Goal: Task Accomplishment & Management: Use online tool/utility

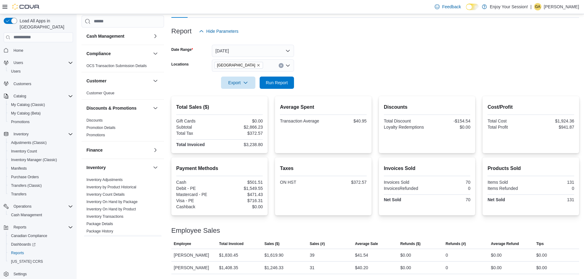
scroll to position [61, 0]
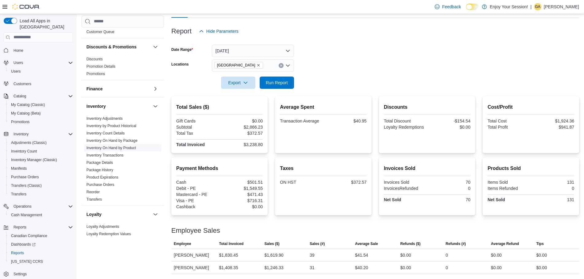
click at [115, 145] on span "Inventory On Hand by Product" at bounding box center [123, 147] width 78 height 7
click at [116, 151] on span "Inventory On Hand by Product" at bounding box center [123, 147] width 78 height 7
click at [115, 149] on link "Inventory On Hand by Product" at bounding box center [110, 148] width 49 height 4
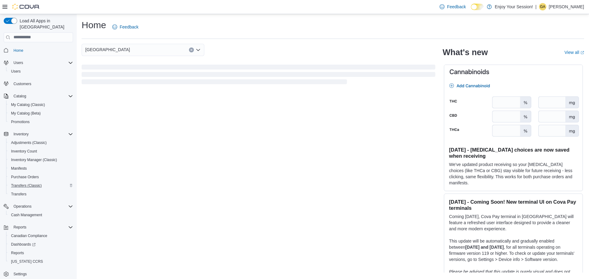
scroll to position [3, 0]
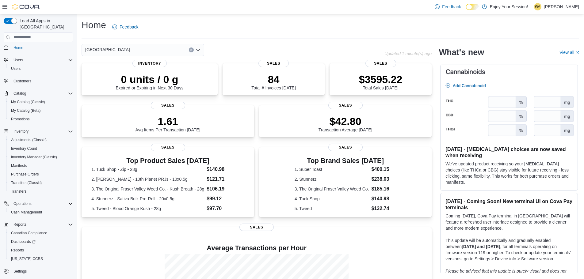
click at [24, 246] on button "Reports" at bounding box center [40, 250] width 69 height 9
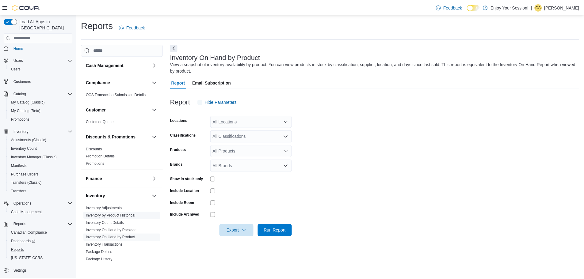
scroll to position [31, 0]
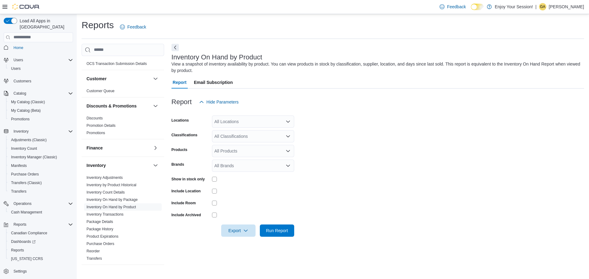
click at [252, 120] on div "All Locations" at bounding box center [253, 122] width 82 height 12
type input "****"
click at [273, 131] on div "[GEOGRAPHIC_DATA]" at bounding box center [253, 132] width 75 height 6
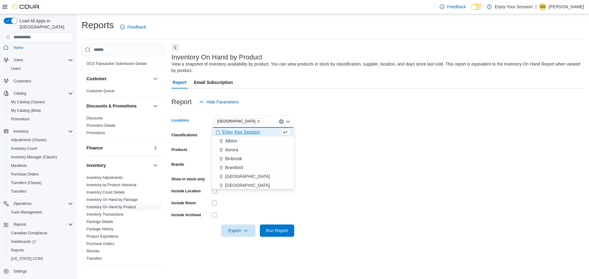
click at [382, 94] on div at bounding box center [377, 92] width 412 height 7
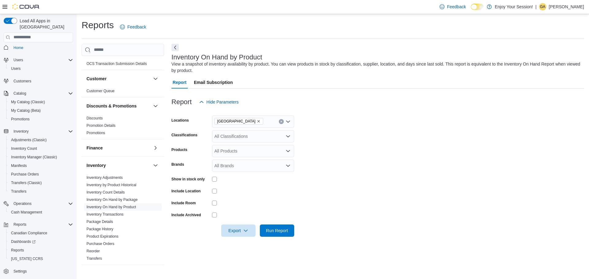
click at [256, 131] on div "All Classifications" at bounding box center [253, 136] width 82 height 12
type input "*****"
click at [270, 145] on div "Lighters & Torches" at bounding box center [253, 147] width 75 height 6
type input "***"
click at [272, 154] on div "510 Vape Batteries" at bounding box center [253, 156] width 75 height 6
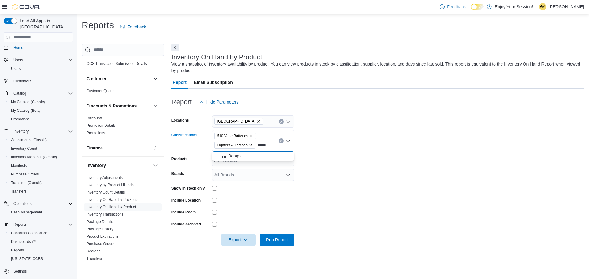
type input "*****"
click at [277, 154] on div "Bongs" at bounding box center [253, 156] width 75 height 6
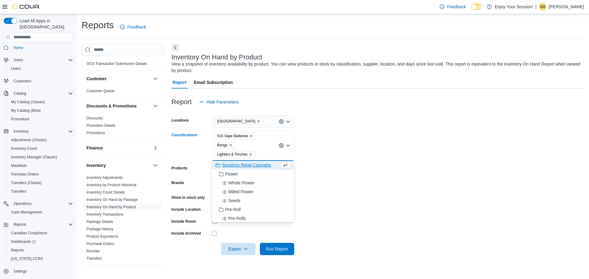
click at [423, 213] on form "Locations Port Colborne Classifications 510 Vape Batteries Bongs Lighters & Tor…" at bounding box center [377, 181] width 412 height 147
click at [211, 198] on div "Show in stock only" at bounding box center [232, 198] width 123 height 10
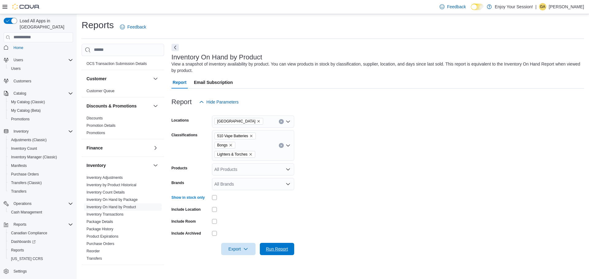
drag, startPoint x: 271, startPoint y: 247, endPoint x: 283, endPoint y: 211, distance: 37.7
click at [271, 247] on span "Run Report" at bounding box center [277, 249] width 22 height 6
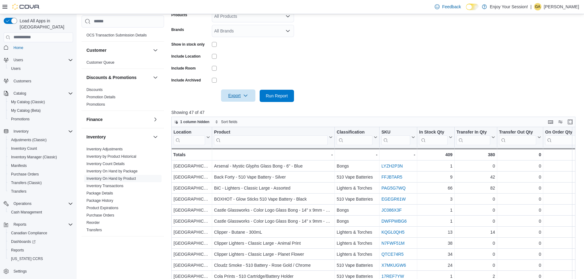
click at [238, 98] on span "Export" at bounding box center [238, 96] width 27 height 12
click at [247, 110] on span "Export to Excel" at bounding box center [239, 108] width 28 height 5
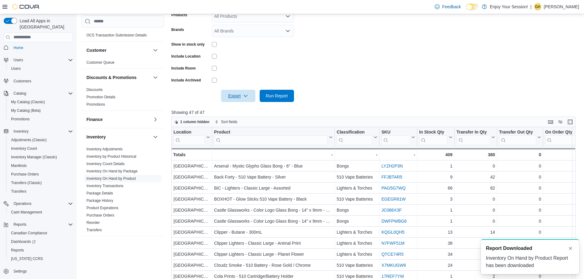
scroll to position [0, 0]
